Goal: Use online tool/utility: Utilize a website feature to perform a specific function

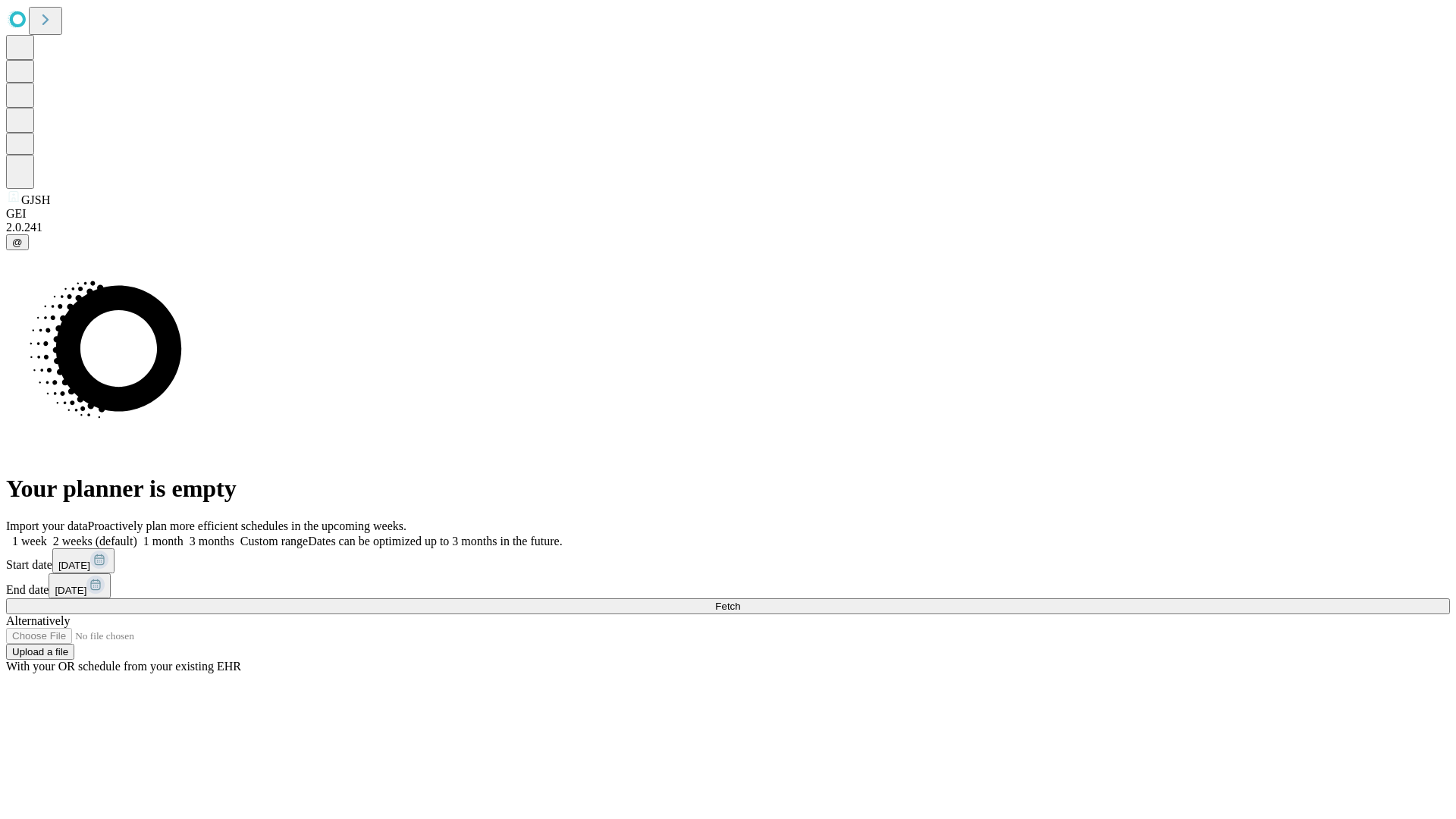
click at [740, 601] on span "Fetch" at bounding box center [727, 606] width 25 height 11
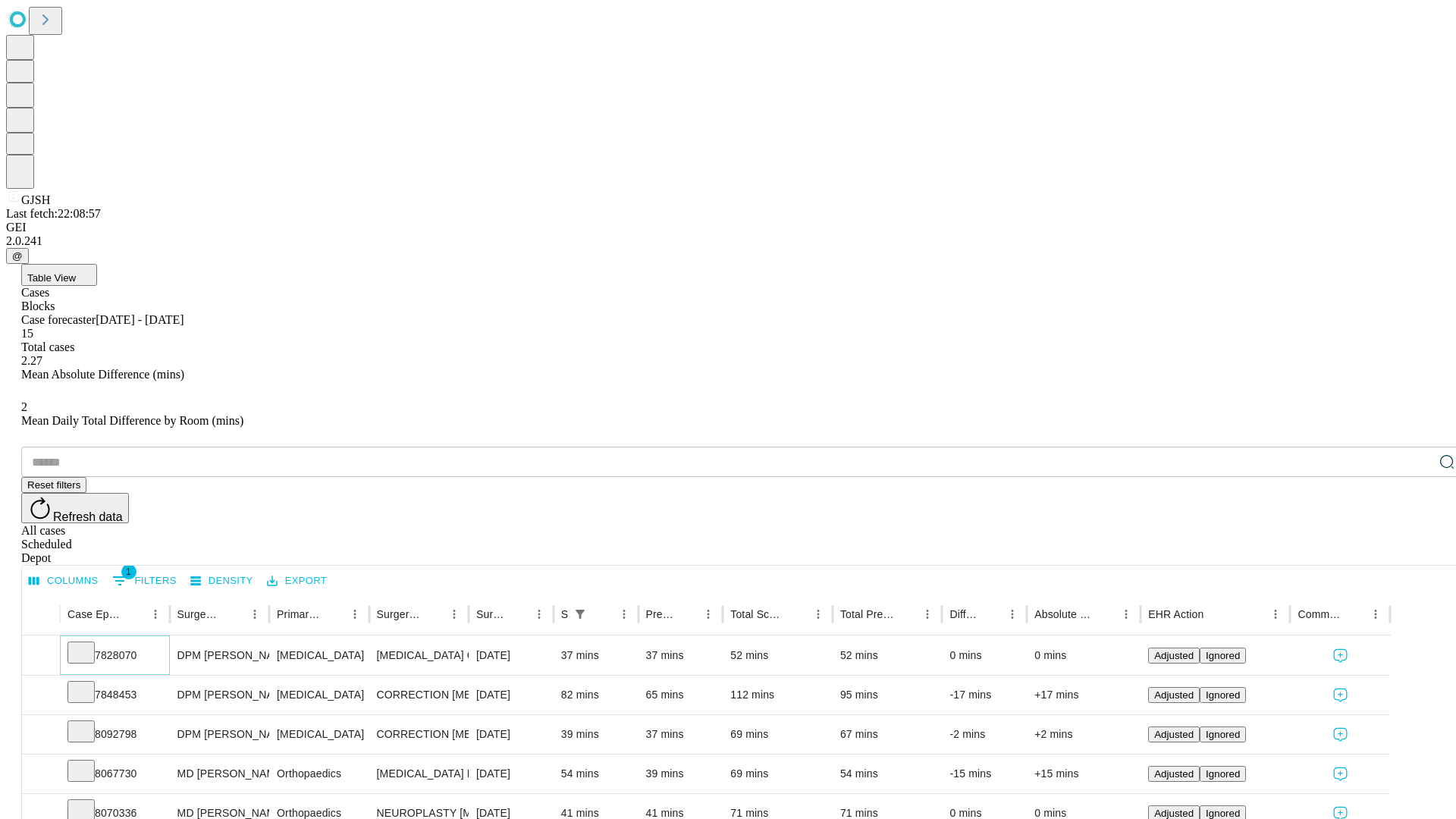
click at [89, 644] on icon at bounding box center [81, 652] width 16 height 16
